Goal: Transaction & Acquisition: Download file/media

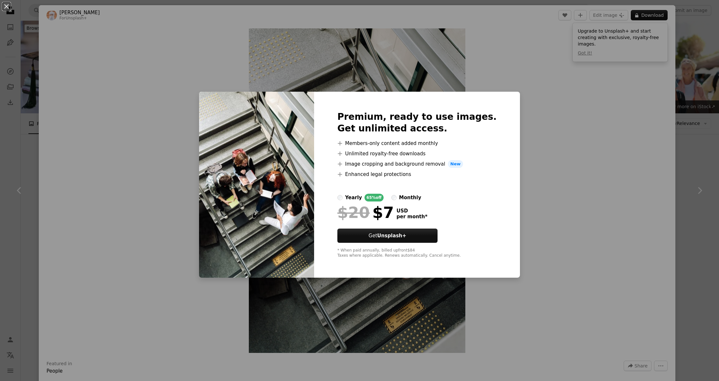
scroll to position [315, 0]
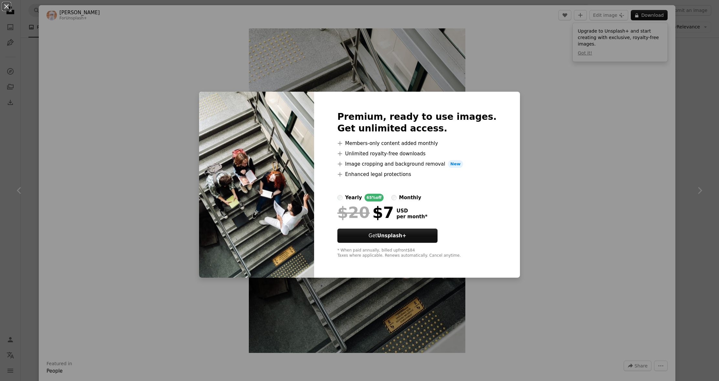
click at [631, 221] on div "An X shape Premium, ready to use images. Get unlimited access. A plus sign Memb…" at bounding box center [359, 190] width 719 height 381
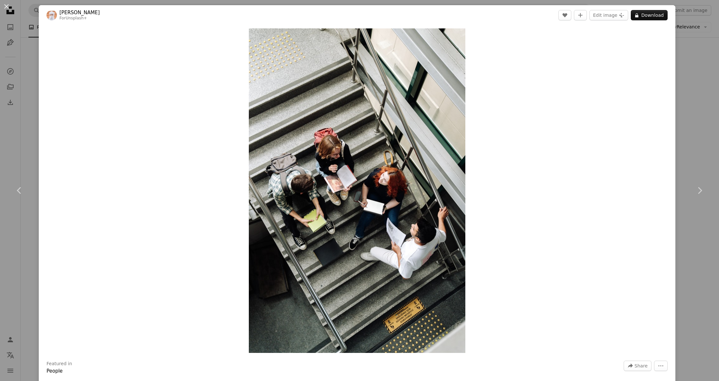
click at [686, 153] on div "An X shape Chevron left Chevron right Ahmed For Unsplash+ A heart A plus sign E…" at bounding box center [359, 190] width 719 height 381
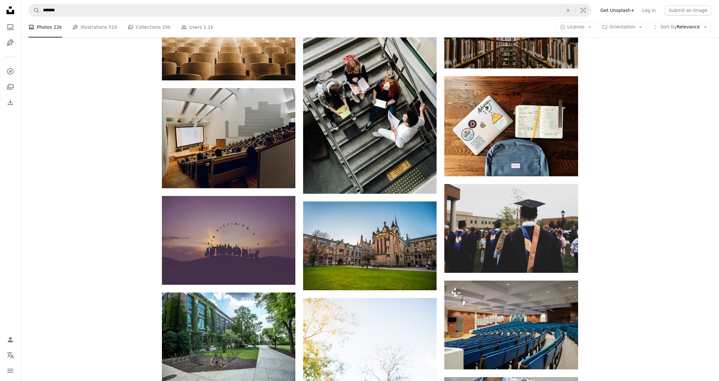
scroll to position [699, 0]
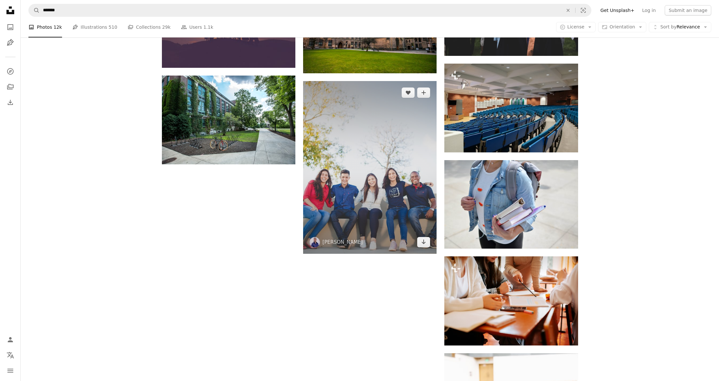
click at [339, 110] on img at bounding box center [369, 167] width 133 height 173
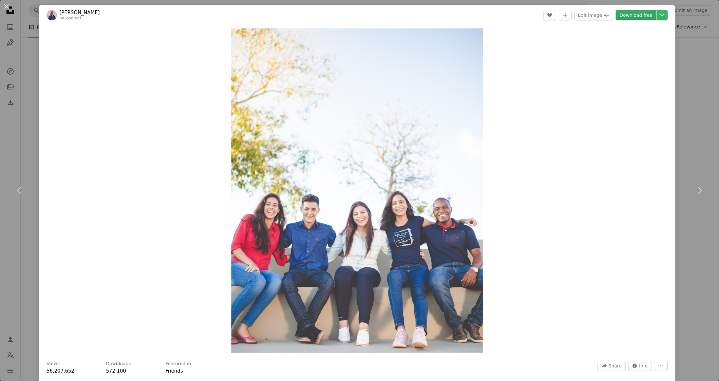
click at [638, 15] on link "Download free" at bounding box center [635, 15] width 41 height 10
